Goal: Transaction & Acquisition: Purchase product/service

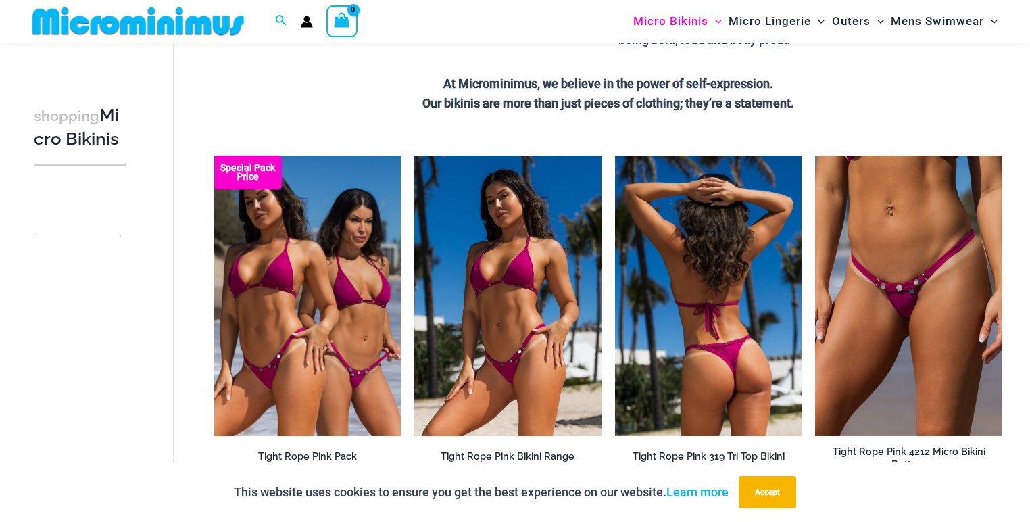
scroll to position [366, 0]
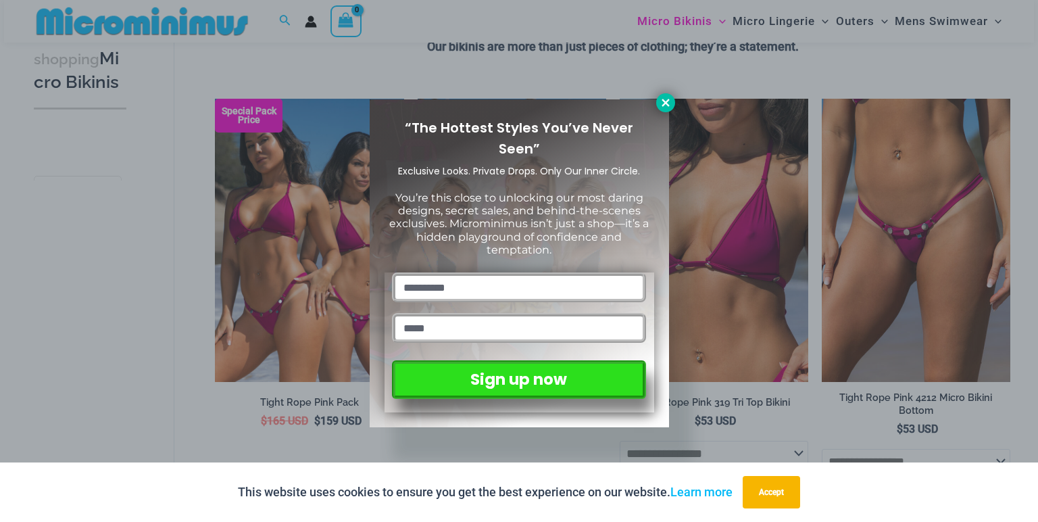
click at [659, 99] on icon at bounding box center [665, 103] width 12 height 12
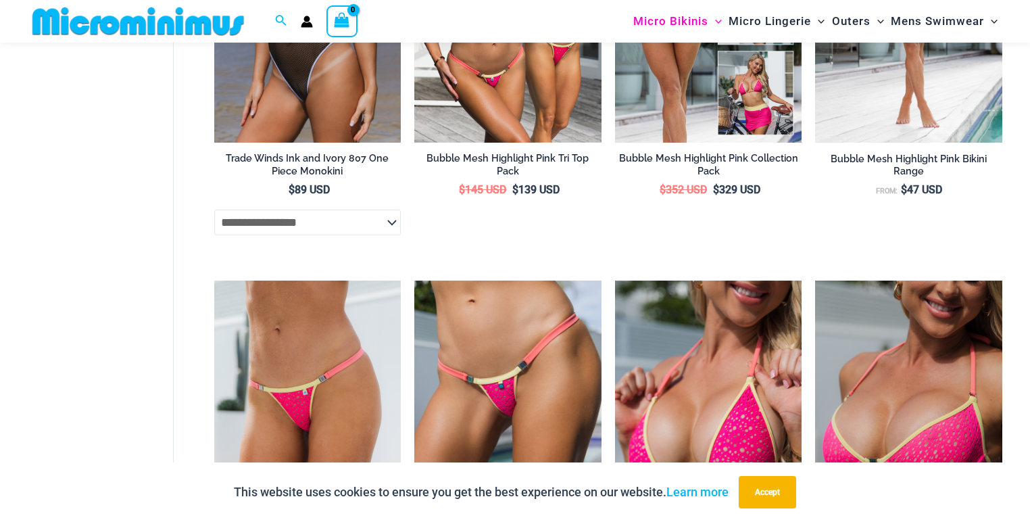
scroll to position [2041, 0]
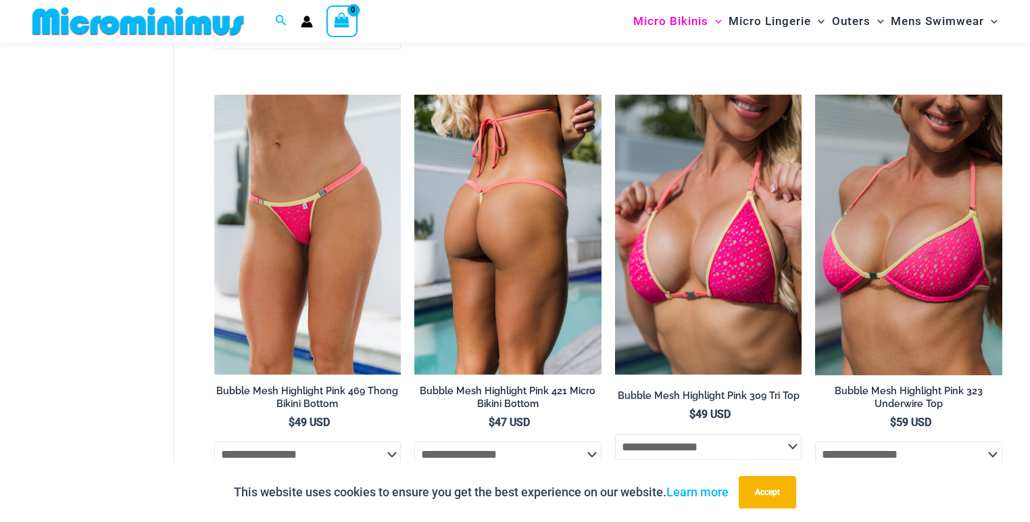
click at [478, 265] on img at bounding box center [507, 235] width 187 height 280
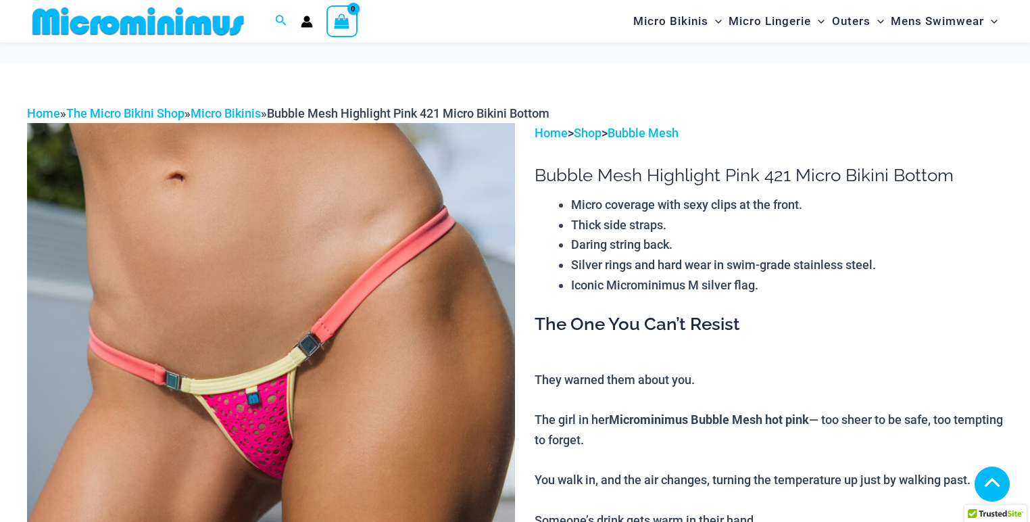
scroll to position [216, 0]
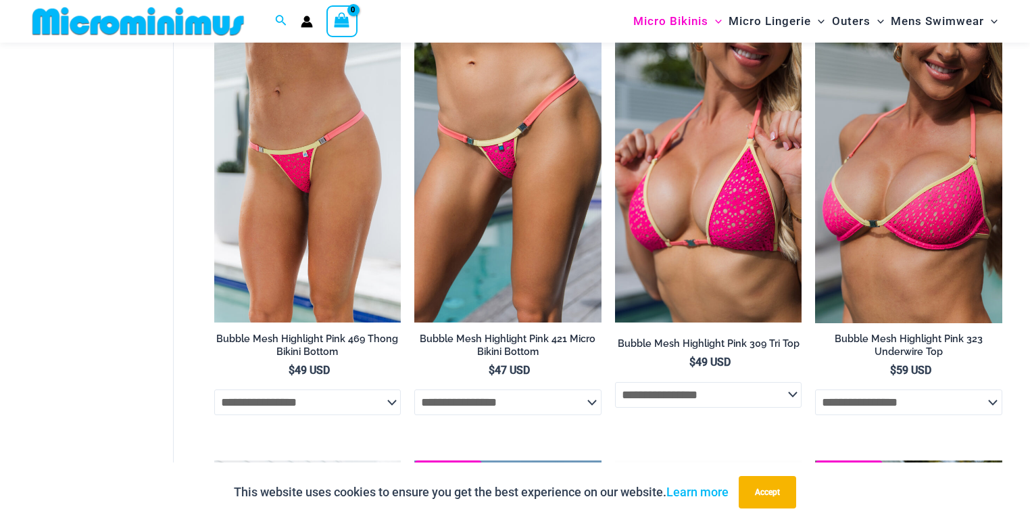
scroll to position [1962, 0]
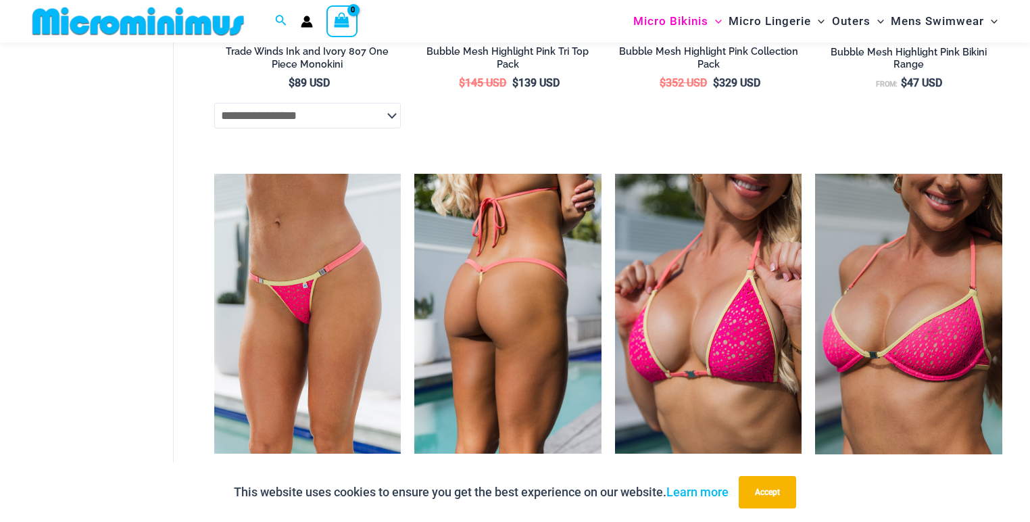
click at [504, 257] on img at bounding box center [507, 314] width 187 height 280
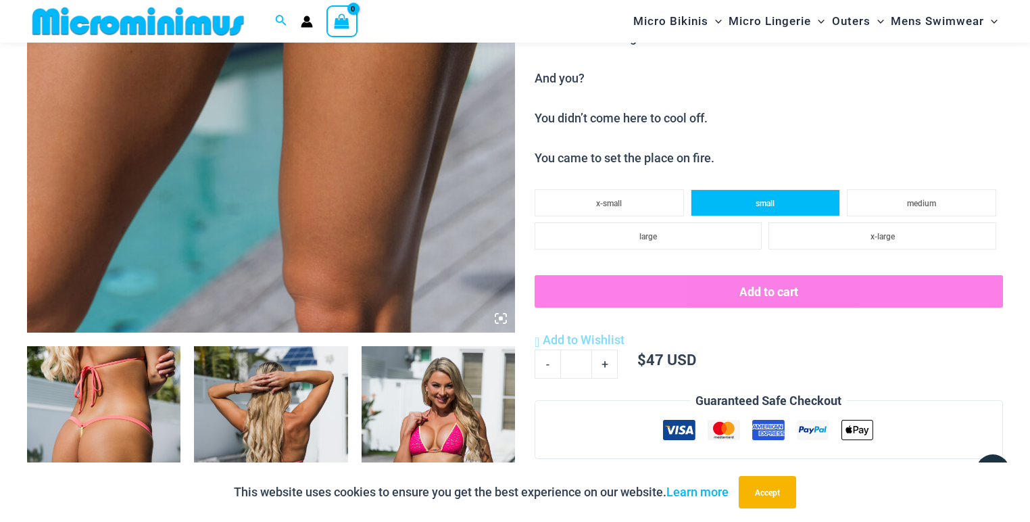
scroll to position [528, 0]
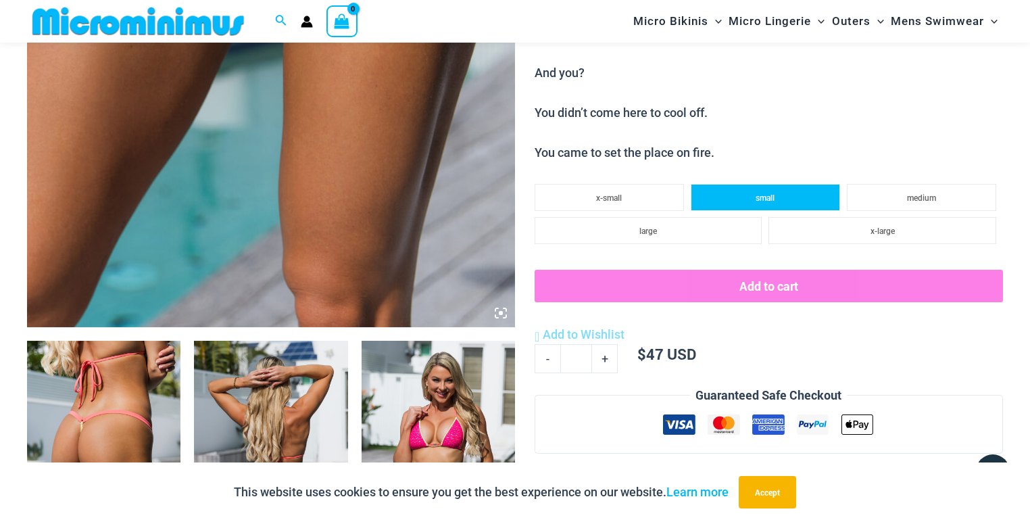
click at [765, 190] on li "small" at bounding box center [765, 197] width 149 height 27
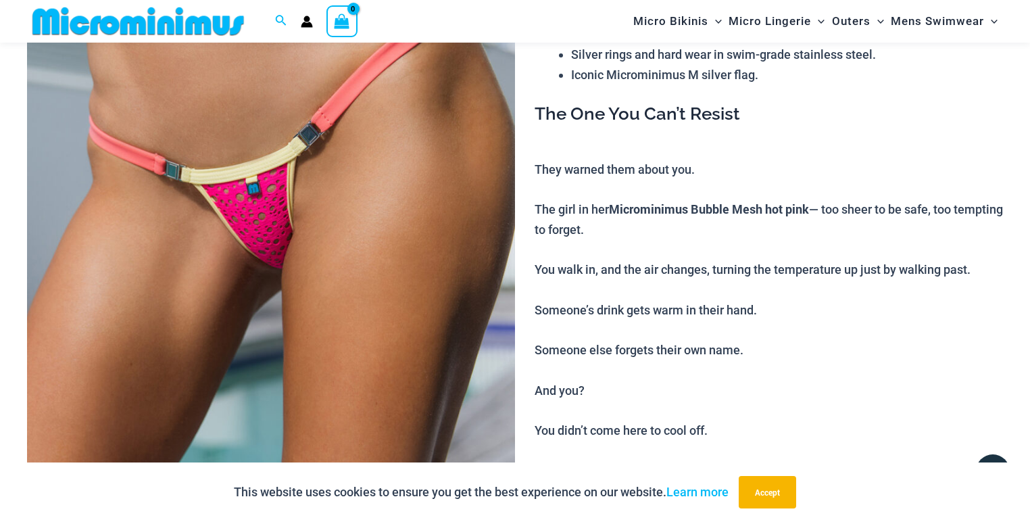
scroll to position [203, 0]
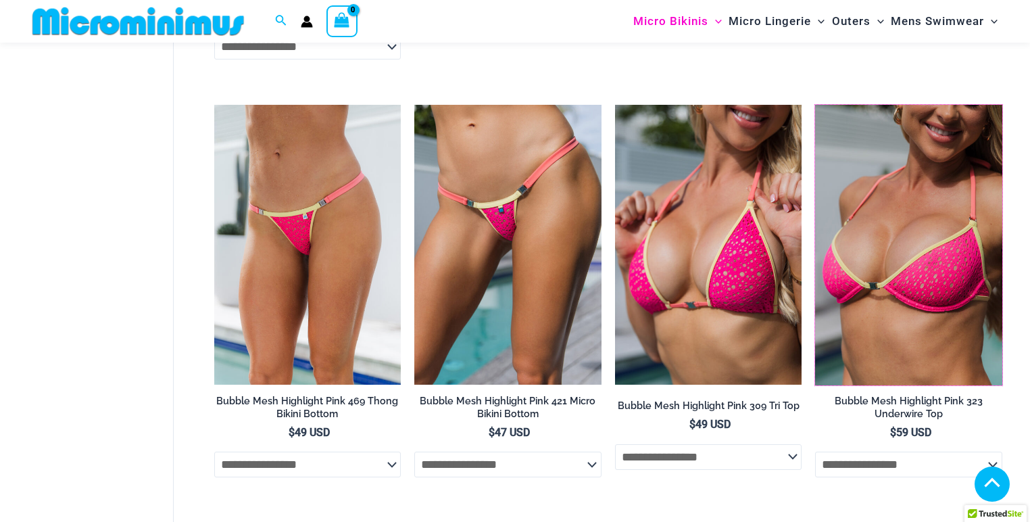
scroll to position [2031, 0]
click at [815, 105] on img at bounding box center [815, 105] width 0 height 0
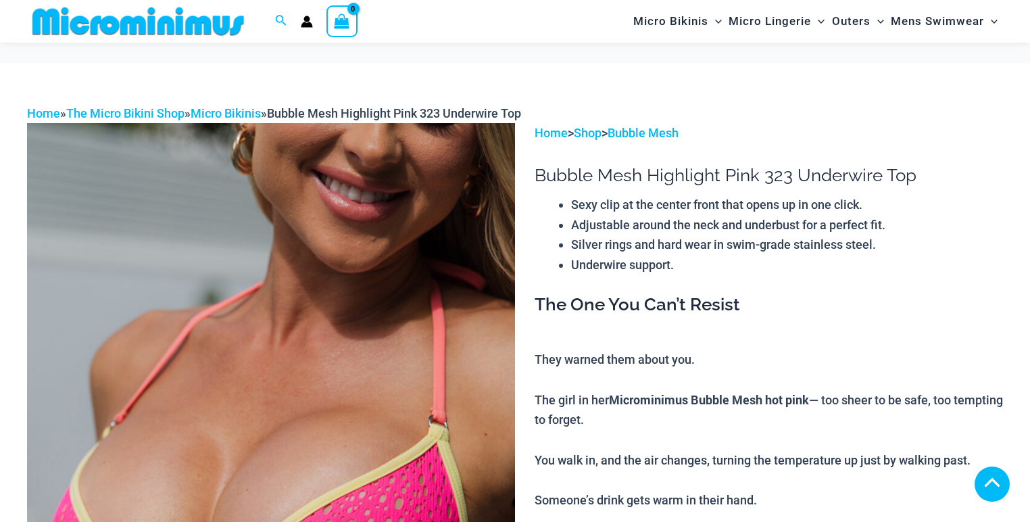
scroll to position [477, 0]
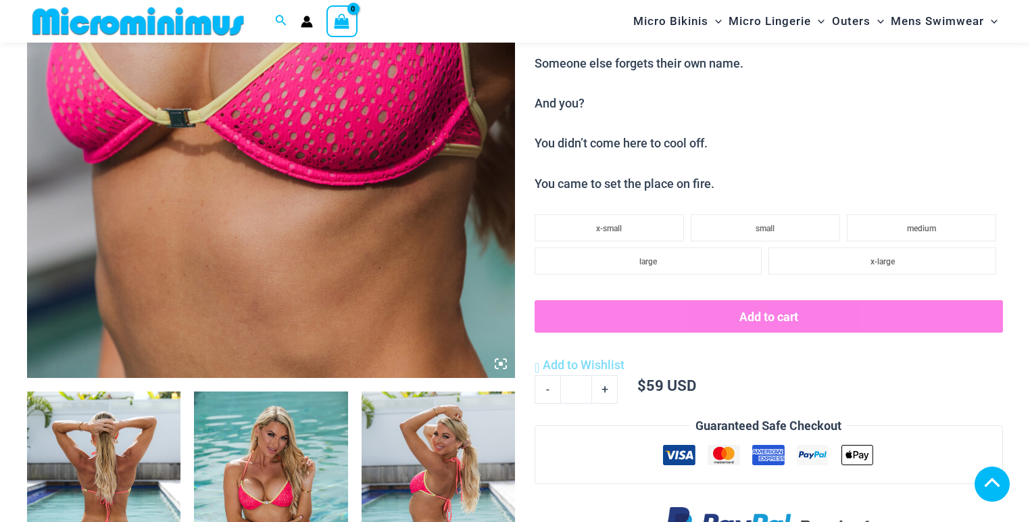
click at [124, 391] on img at bounding box center [103, 506] width 153 height 230
click at [449, 192] on img at bounding box center [271, 12] width 488 height 732
click at [422, 391] on img at bounding box center [437, 506] width 153 height 230
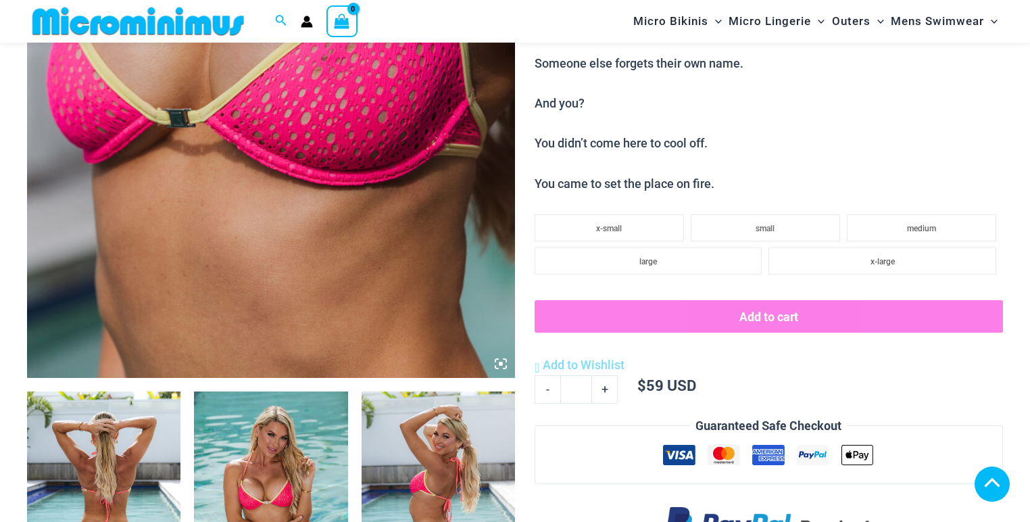
click at [114, 391] on img at bounding box center [103, 506] width 153 height 230
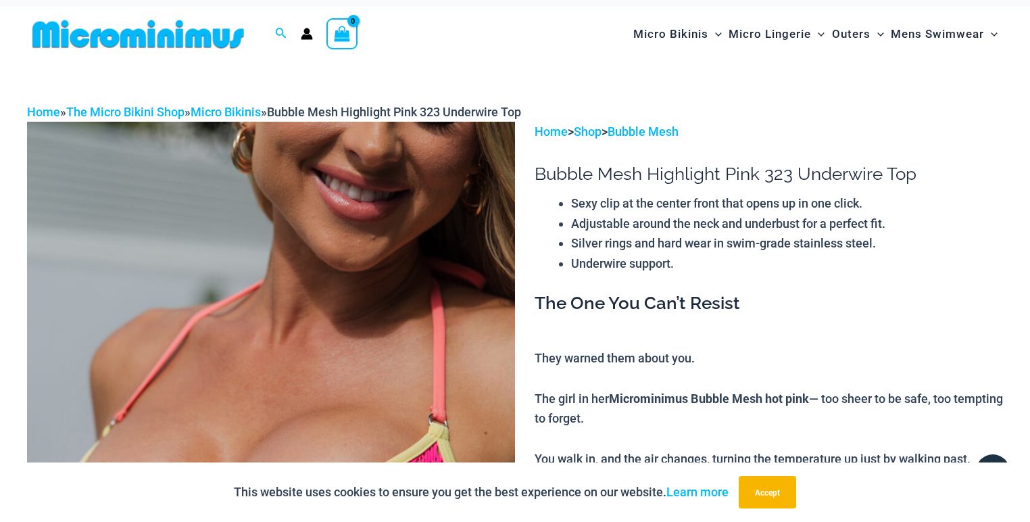
scroll to position [0, 0]
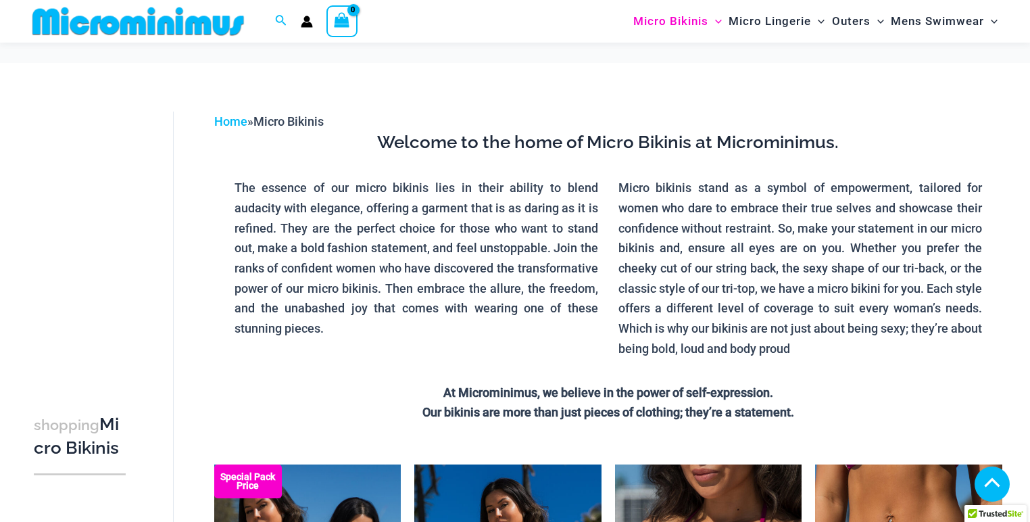
scroll to position [2129, 0]
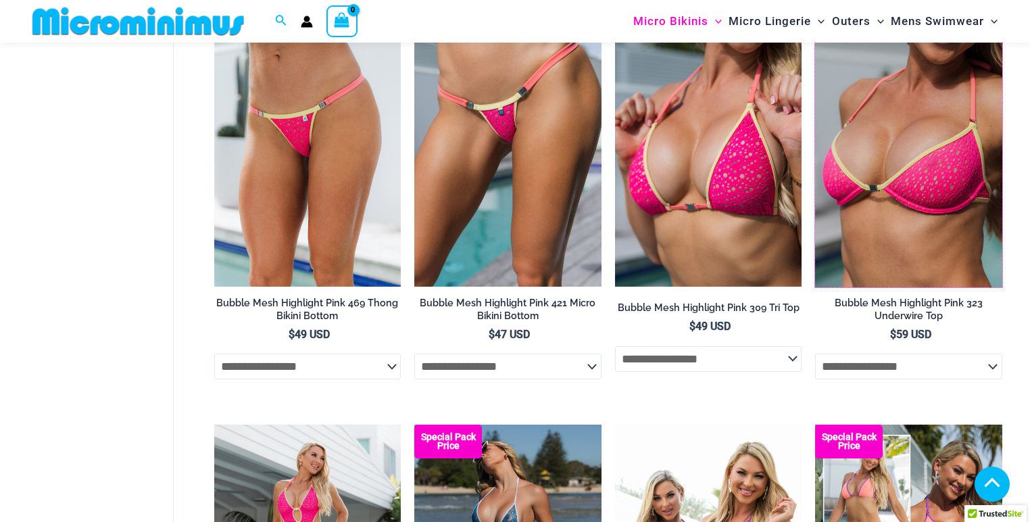
click at [815, 7] on img at bounding box center [815, 7] width 0 height 0
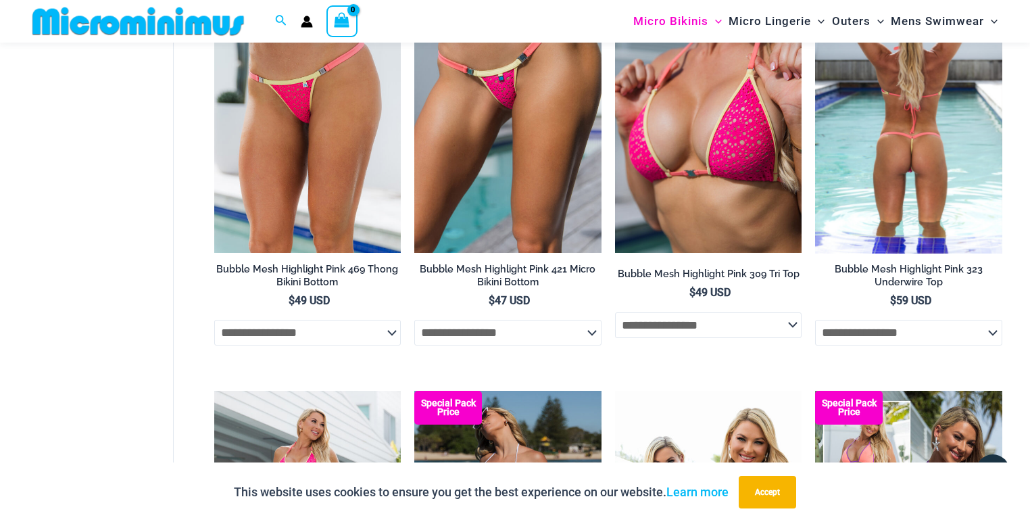
scroll to position [2101, 0]
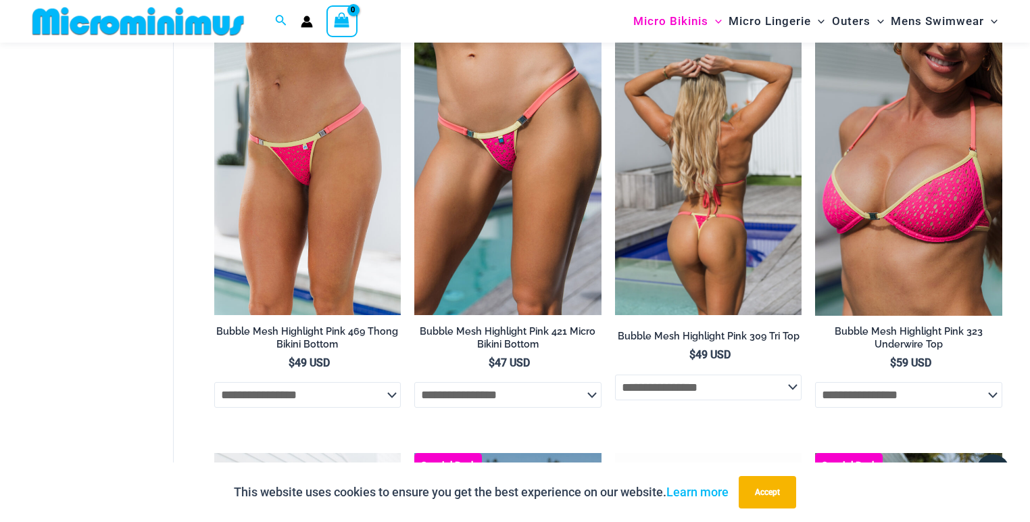
click at [682, 232] on img at bounding box center [708, 175] width 187 height 280
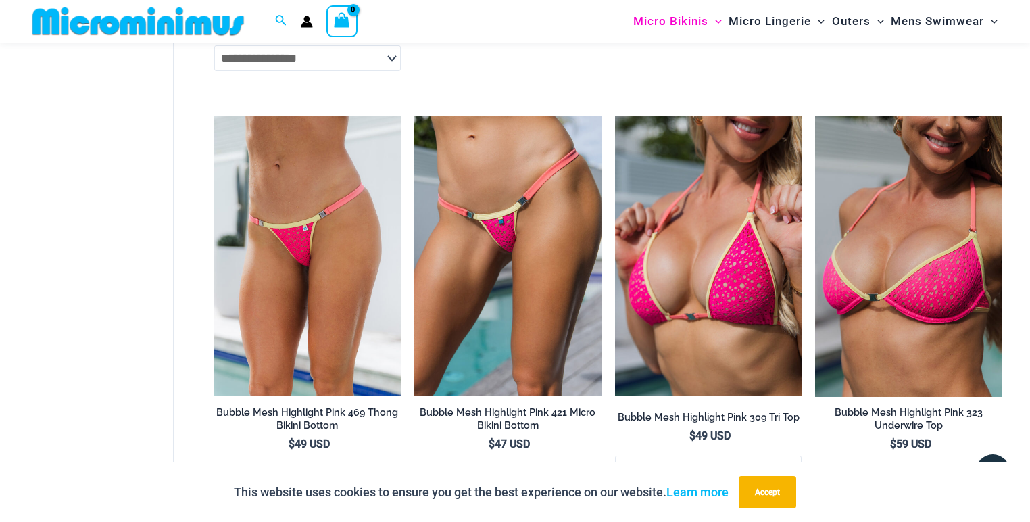
scroll to position [1830, 0]
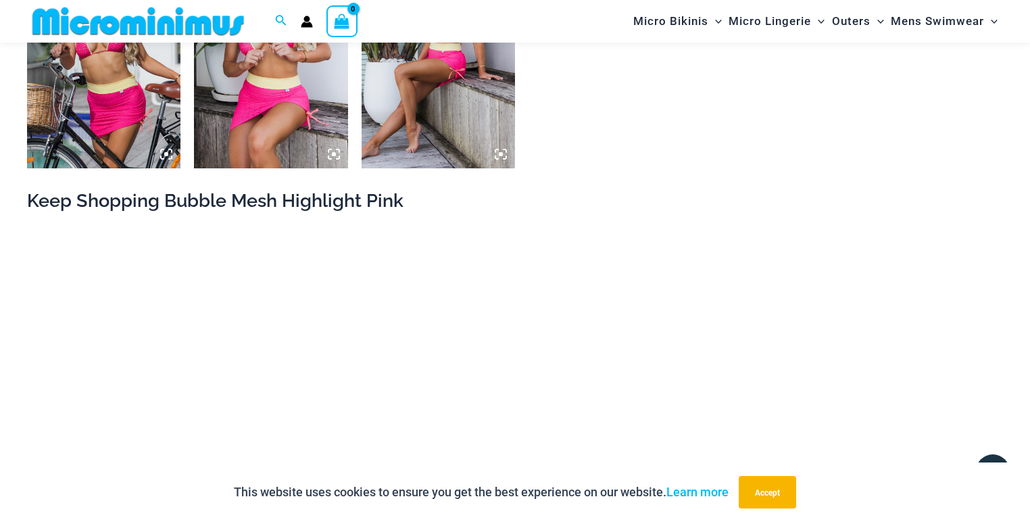
scroll to position [1189, 0]
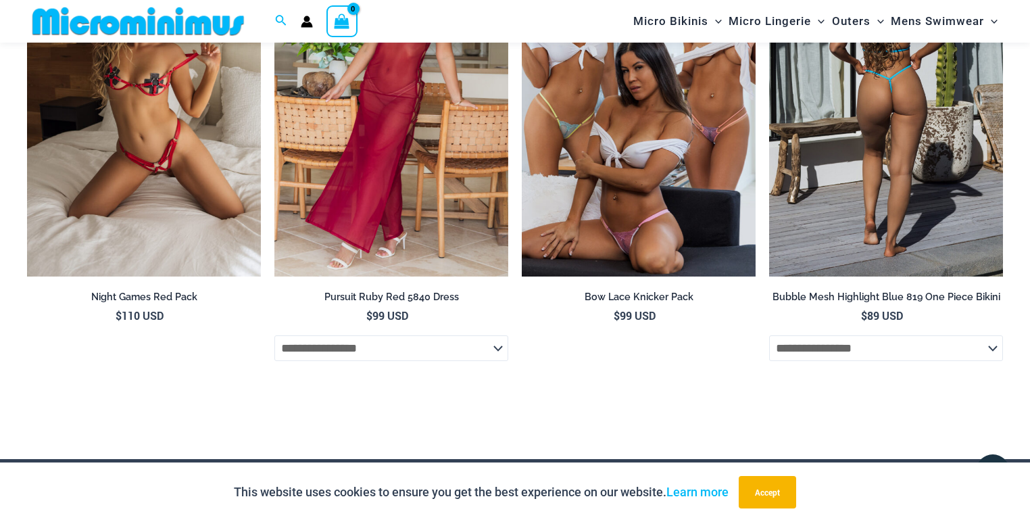
scroll to position [4123, 0]
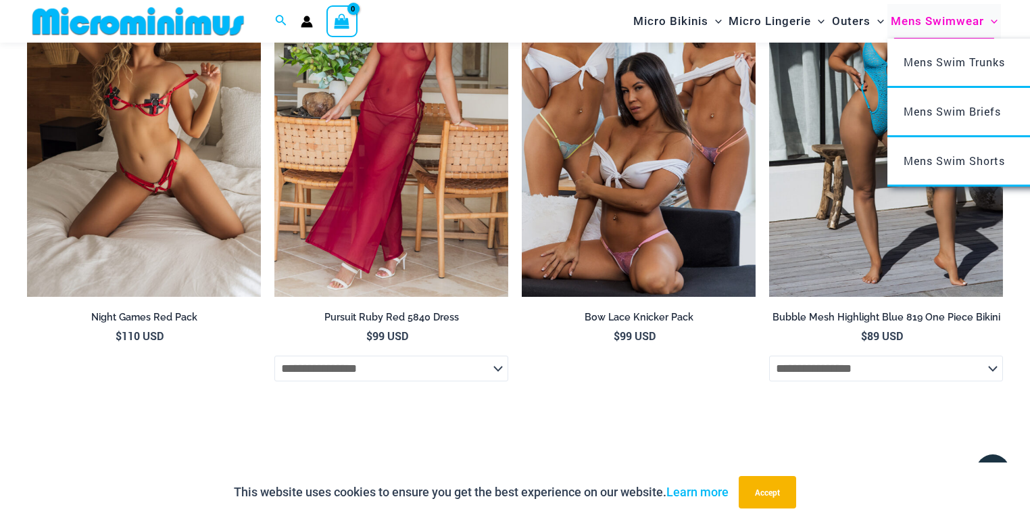
click at [919, 26] on span "Mens Swimwear" at bounding box center [937, 21] width 93 height 34
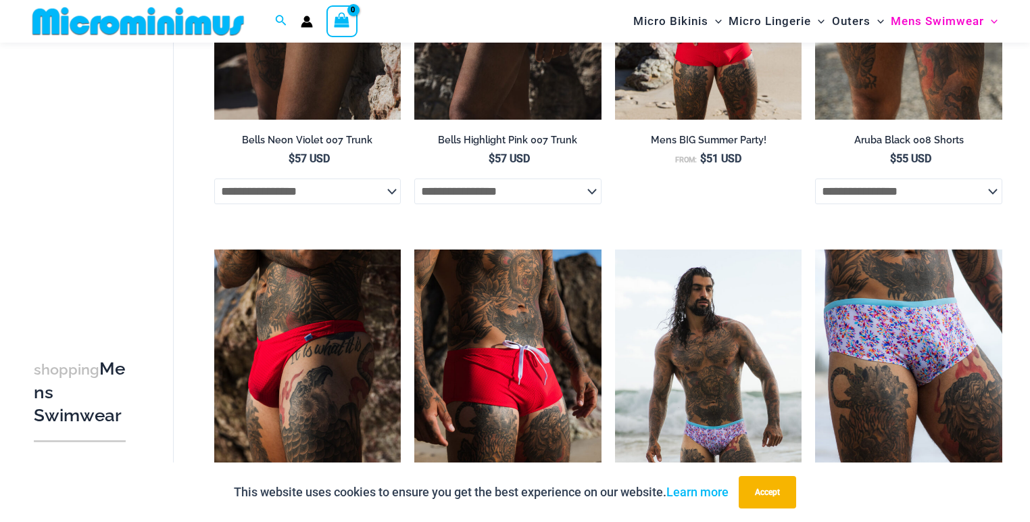
scroll to position [649, 0]
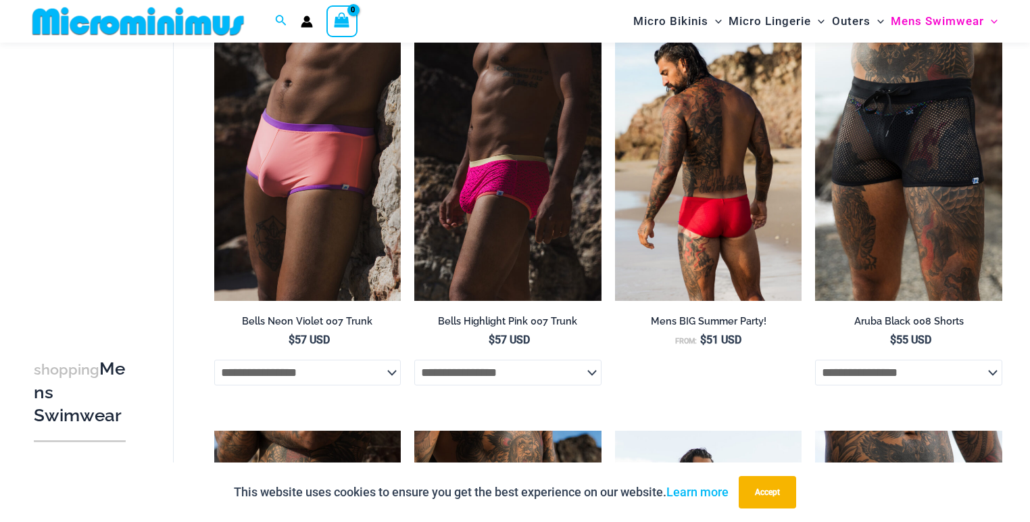
click at [705, 147] on img at bounding box center [708, 160] width 187 height 280
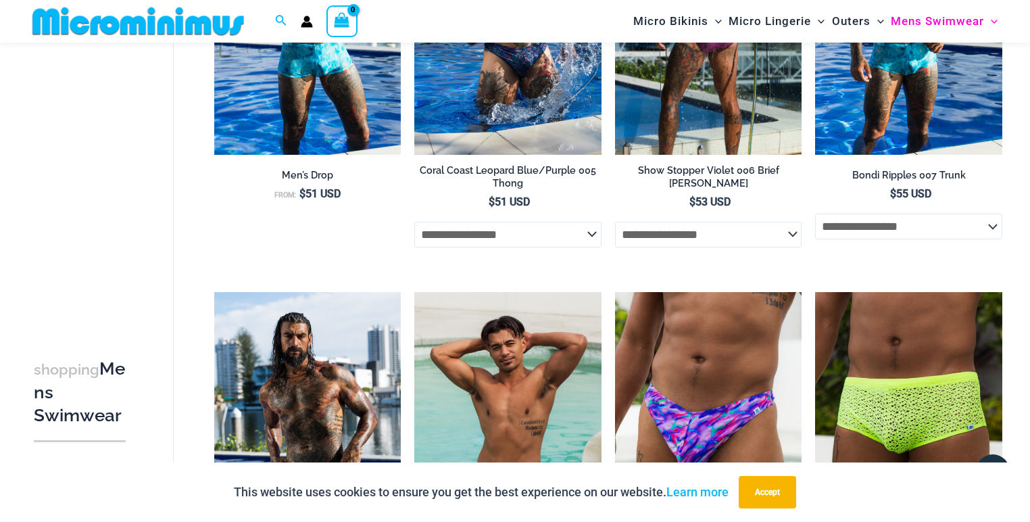
scroll to position [1838, 0]
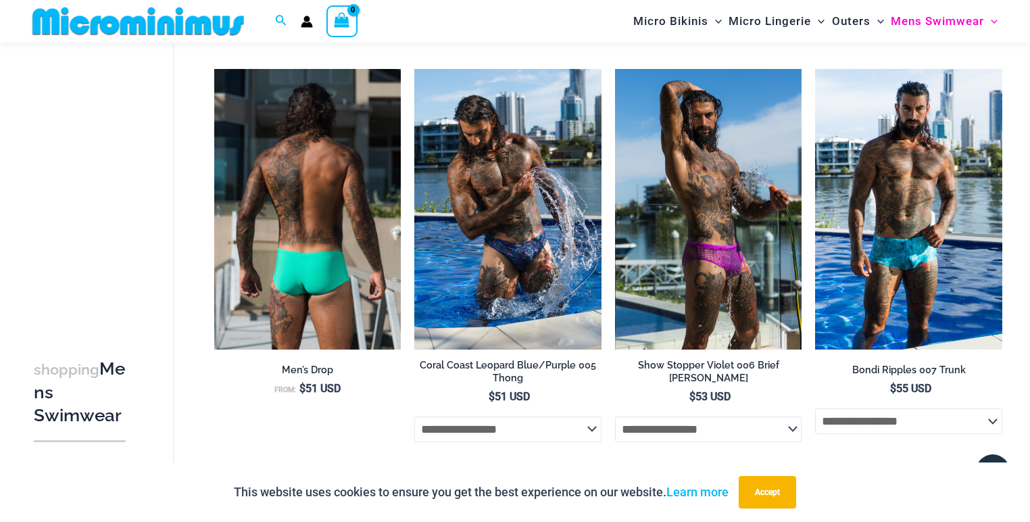
click at [309, 165] on img at bounding box center [307, 209] width 187 height 280
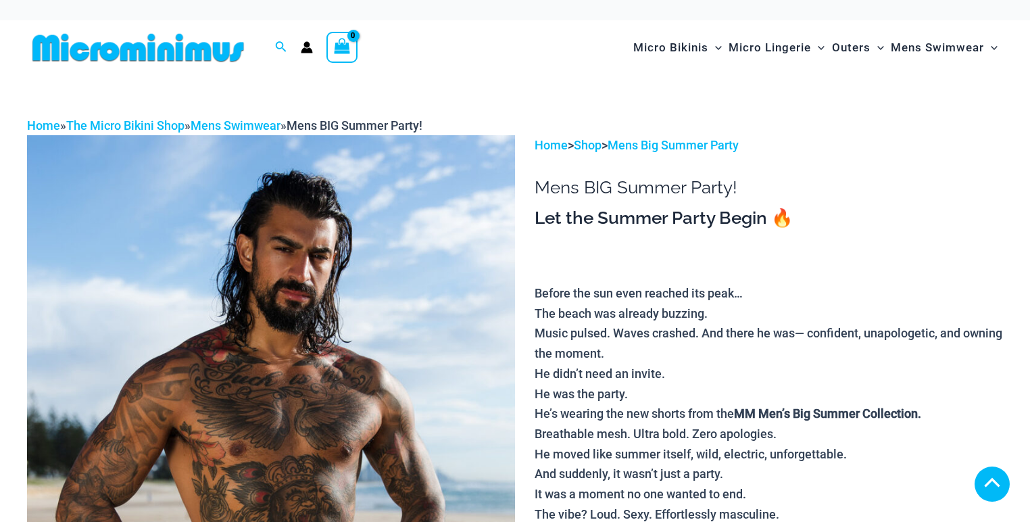
scroll to position [378, 0]
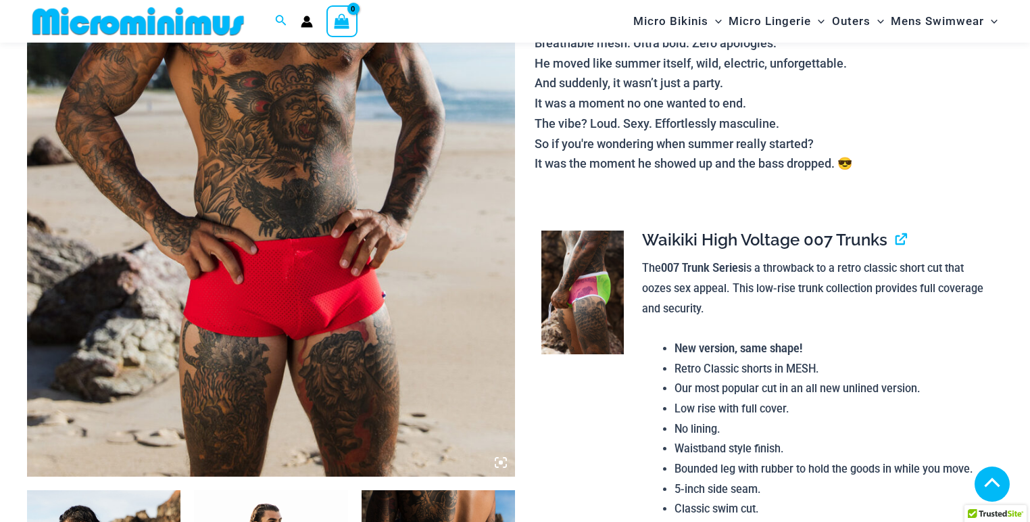
click at [926, 149] on p "Before the sun even reached its peak… The beach was already buzzing. Music puls…" at bounding box center [768, 33] width 468 height 281
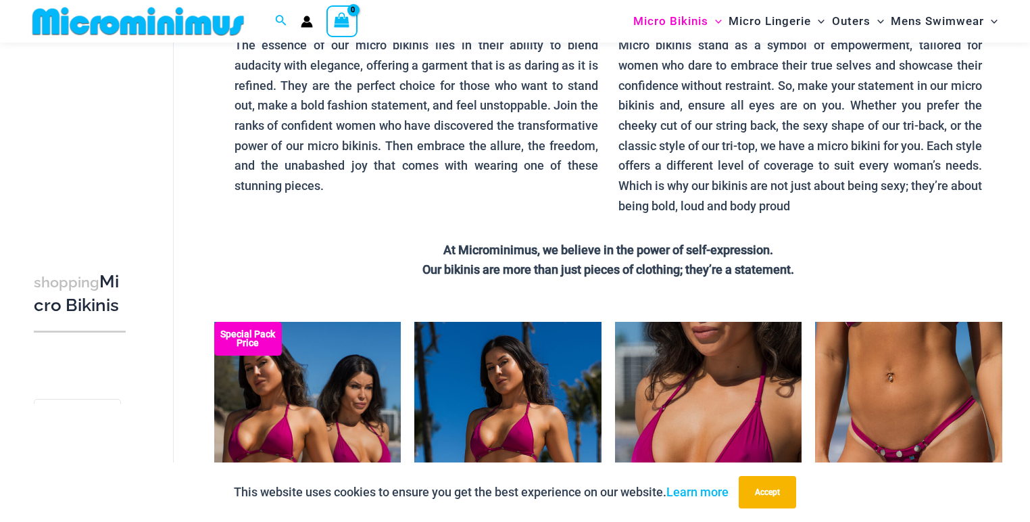
scroll to position [41, 0]
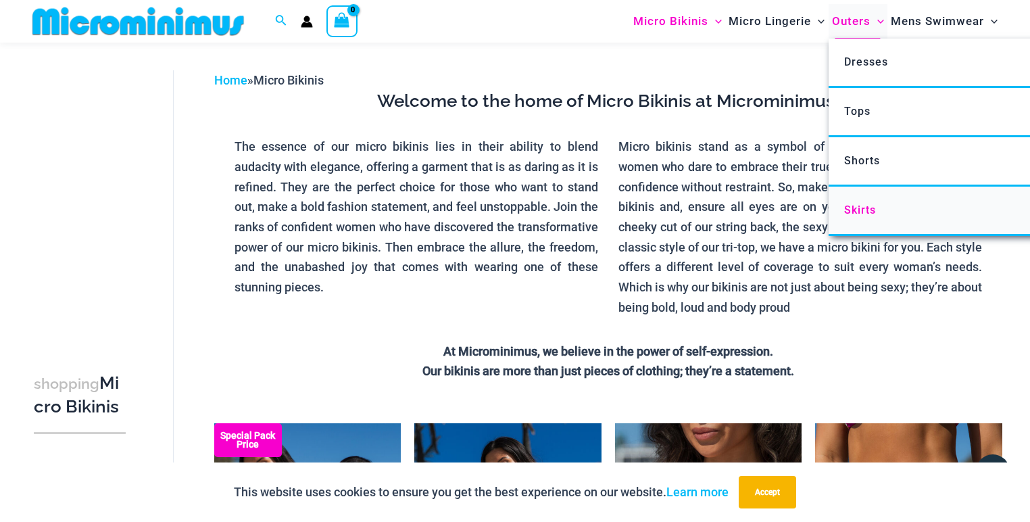
click at [861, 205] on span "Skirts" at bounding box center [860, 209] width 32 height 13
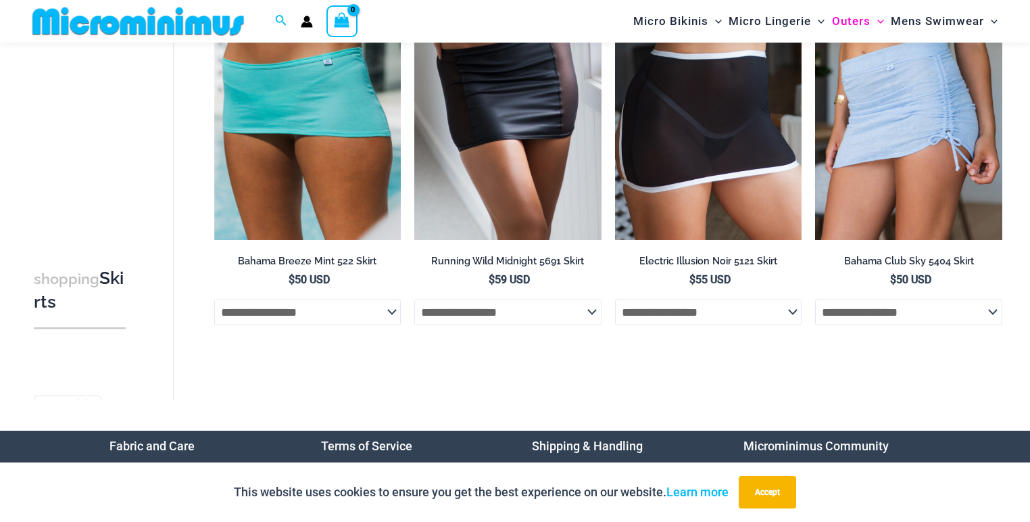
scroll to position [29, 0]
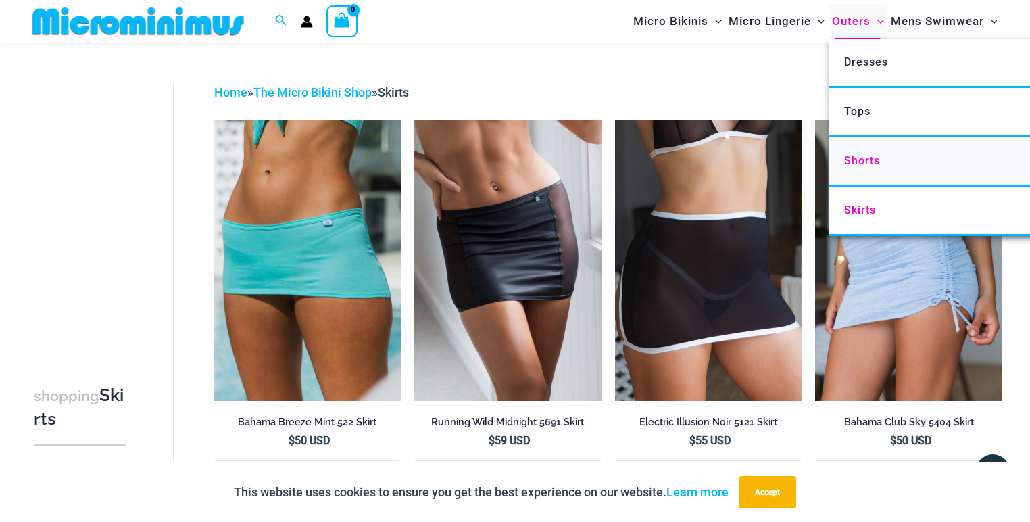
click at [855, 161] on span "Shorts" at bounding box center [862, 160] width 36 height 13
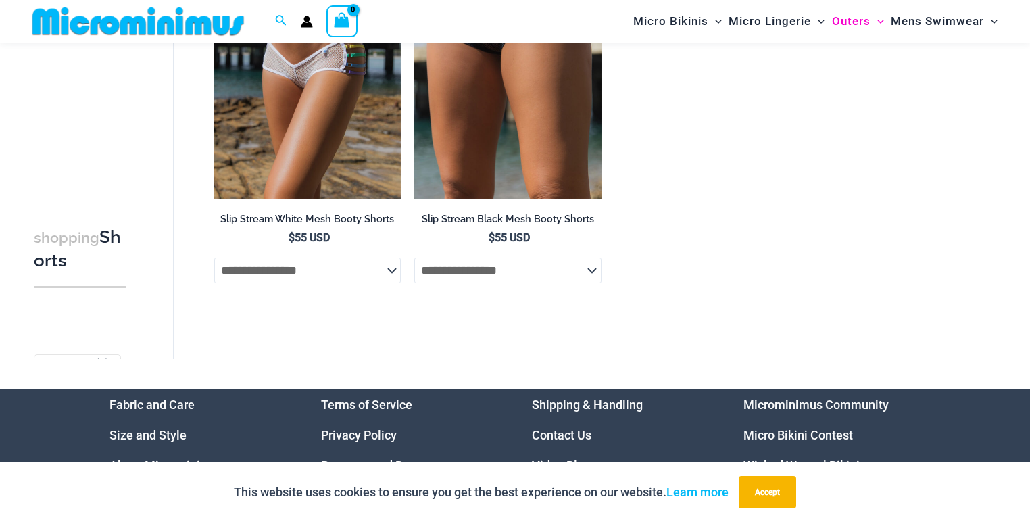
scroll to position [745, 0]
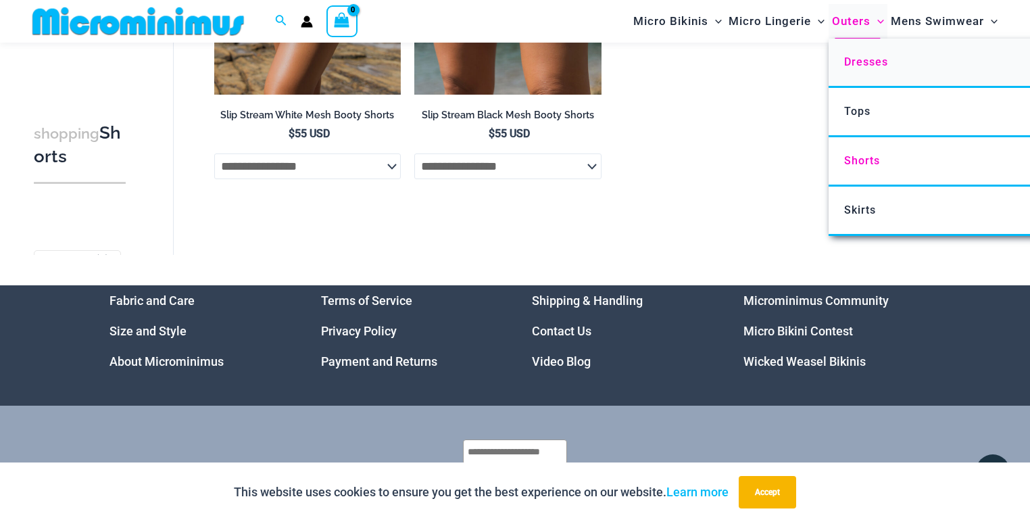
click at [857, 65] on span "Dresses" at bounding box center [866, 61] width 44 height 13
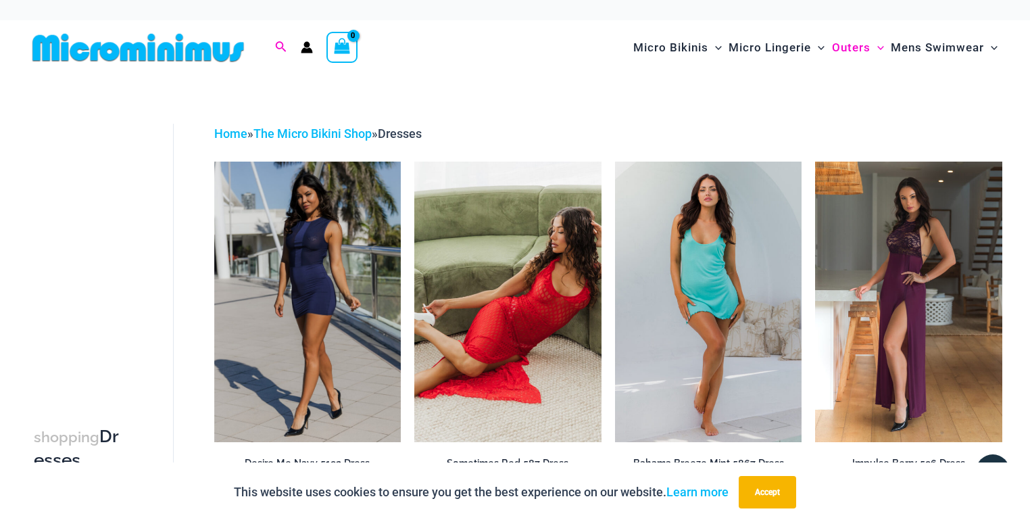
click at [281, 46] on icon "Search icon link" at bounding box center [280, 47] width 11 height 12
click at [399, 53] on input "Search for: Search" at bounding box center [367, 48] width 159 height 40
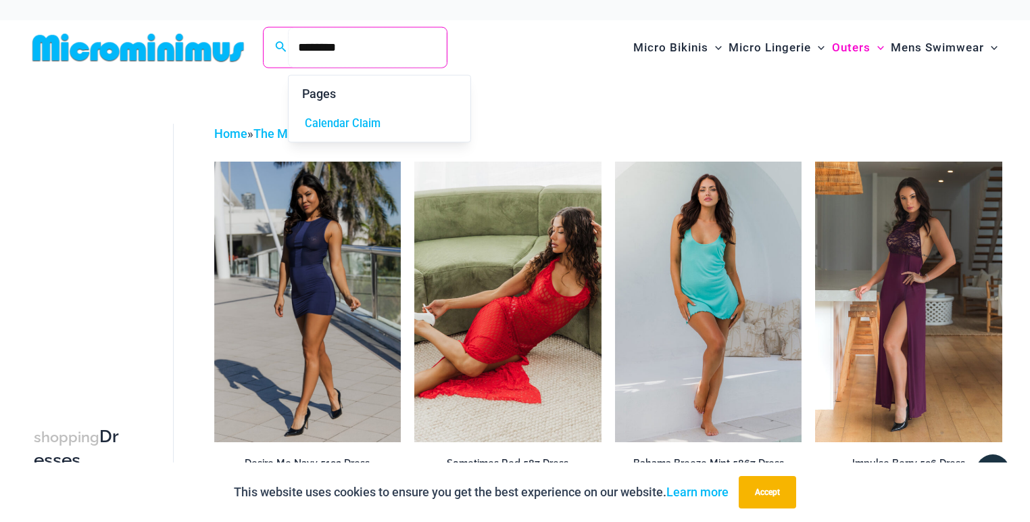
click at [409, 57] on input "********" at bounding box center [367, 48] width 159 height 40
type input "********"
click at [279, 43] on icon "Search icon link" at bounding box center [280, 47] width 11 height 12
